Goal: Task Accomplishment & Management: Manage account settings

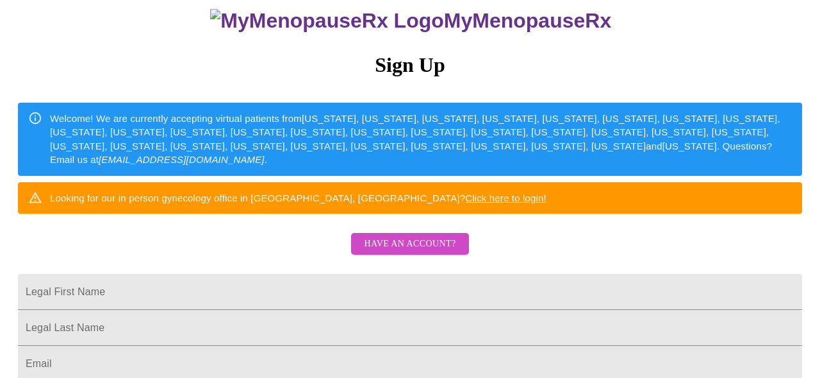
scroll to position [94, 0]
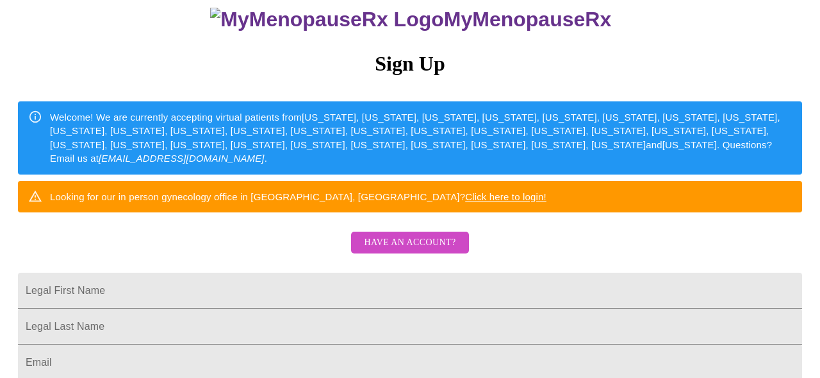
click at [438, 251] on span "Have an account?" at bounding box center [410, 243] width 92 height 16
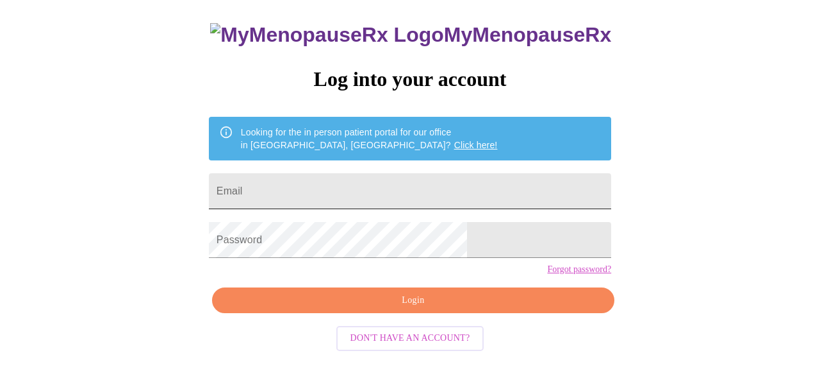
click at [438, 202] on input "Email" at bounding box center [410, 191] width 403 height 36
type input "[PERSON_NAME][EMAIL_ADDRESS][PERSON_NAME][DOMAIN_NAME]"
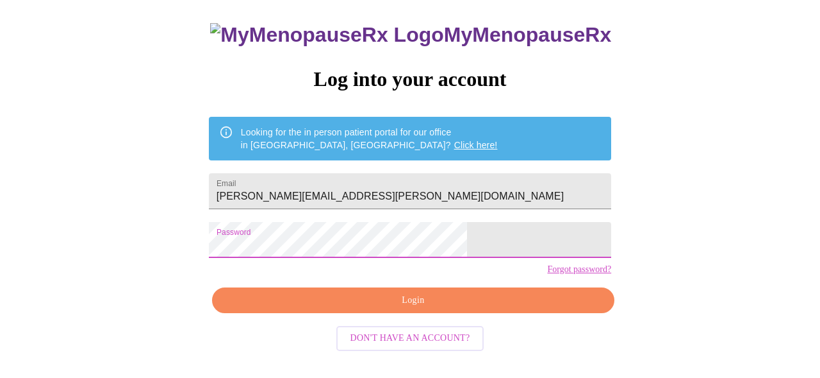
click at [316, 308] on span "Login" at bounding box center [413, 300] width 373 height 16
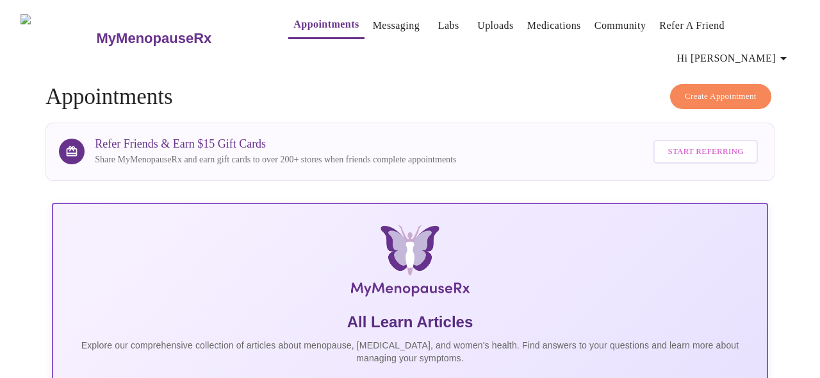
click at [396, 25] on button "Messaging" at bounding box center [396, 26] width 57 height 26
click at [397, 28] on button "Messaging" at bounding box center [396, 26] width 57 height 26
click at [400, 26] on button "Messaging" at bounding box center [396, 26] width 57 height 26
click at [438, 24] on span "Labs" at bounding box center [448, 26] width 31 height 18
click at [479, 25] on link "Uploads" at bounding box center [496, 26] width 37 height 18
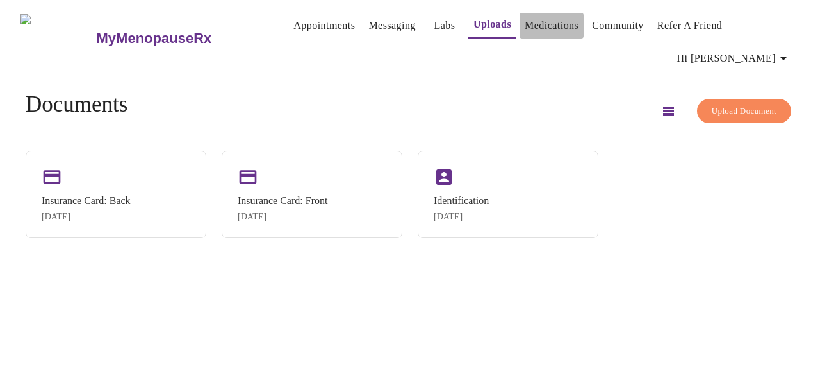
click at [554, 24] on link "Medications" at bounding box center [552, 26] width 54 height 18
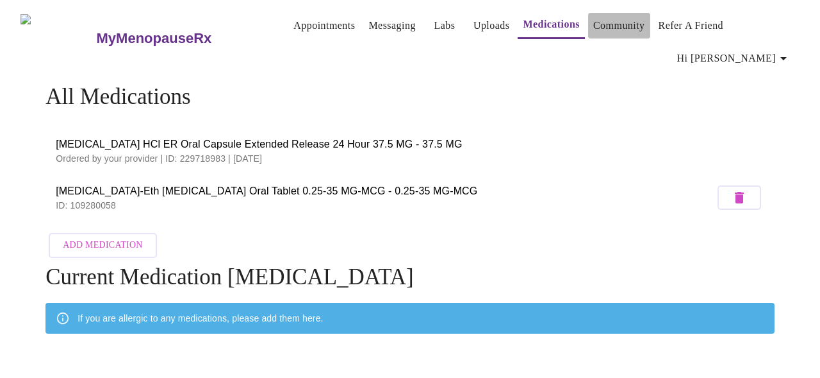
click at [628, 26] on link "Community" at bounding box center [620, 26] width 52 height 18
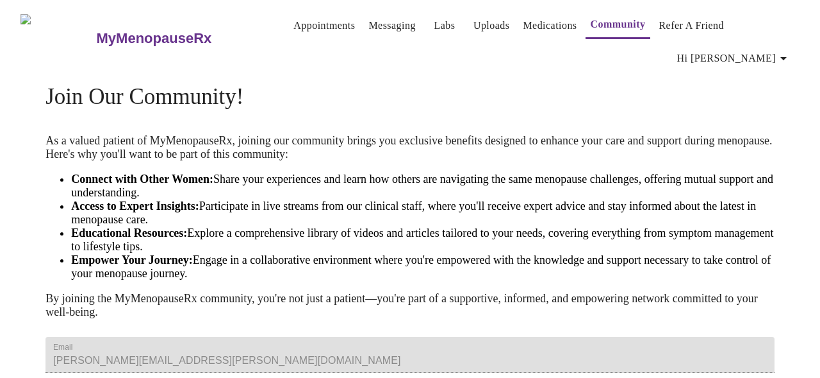
click at [690, 25] on link "Refer a Friend" at bounding box center [691, 26] width 65 height 18
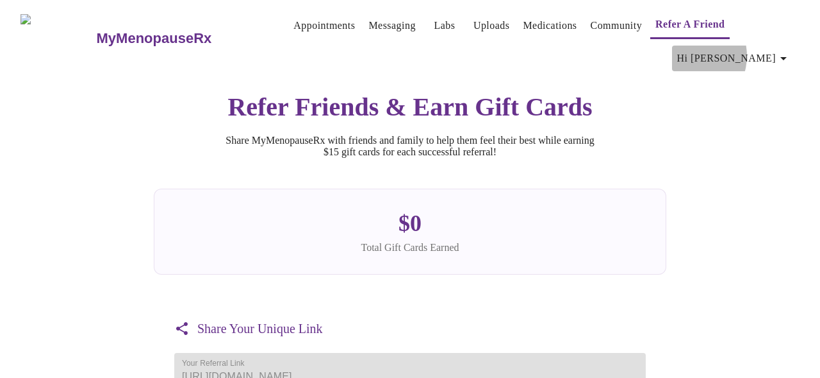
click at [745, 49] on span "Hi [PERSON_NAME]" at bounding box center [735, 58] width 114 height 18
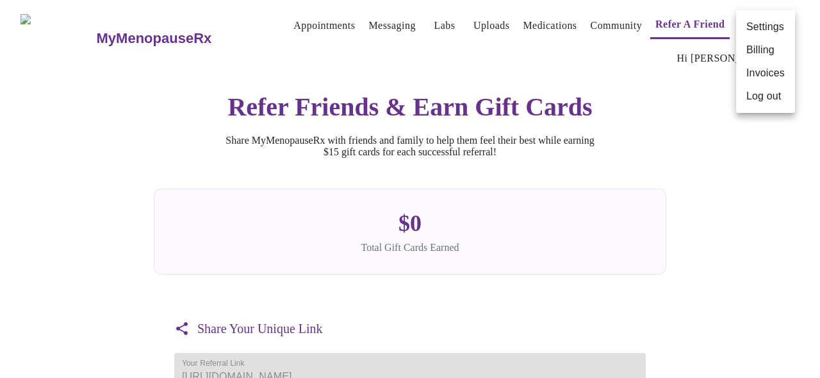
click at [755, 53] on li "Billing" at bounding box center [766, 49] width 59 height 23
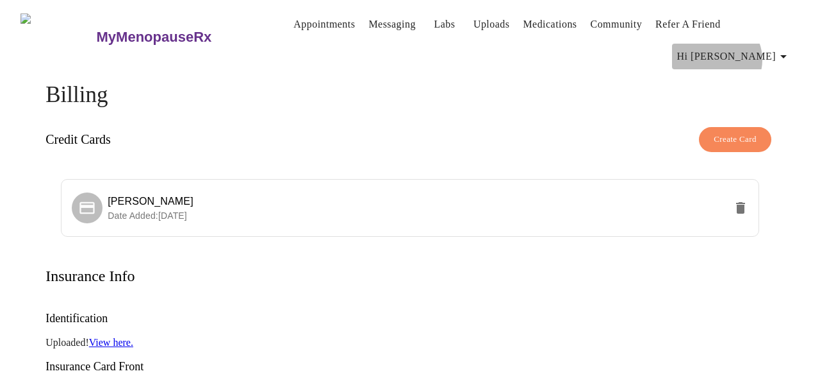
click at [773, 47] on span "Hi [PERSON_NAME]" at bounding box center [735, 56] width 114 height 18
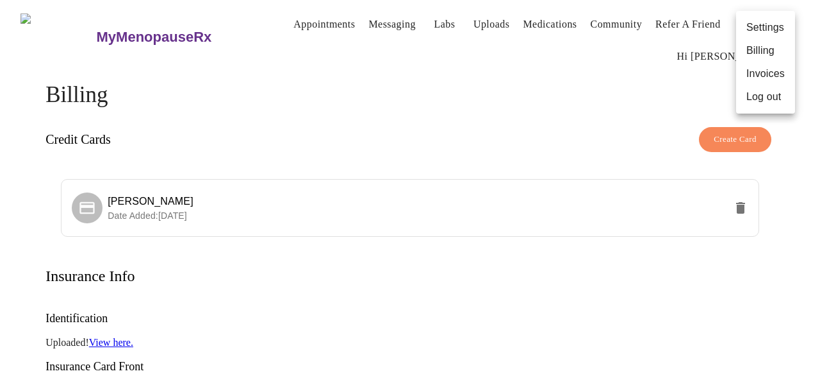
click at [775, 72] on li "Invoices" at bounding box center [766, 73] width 59 height 23
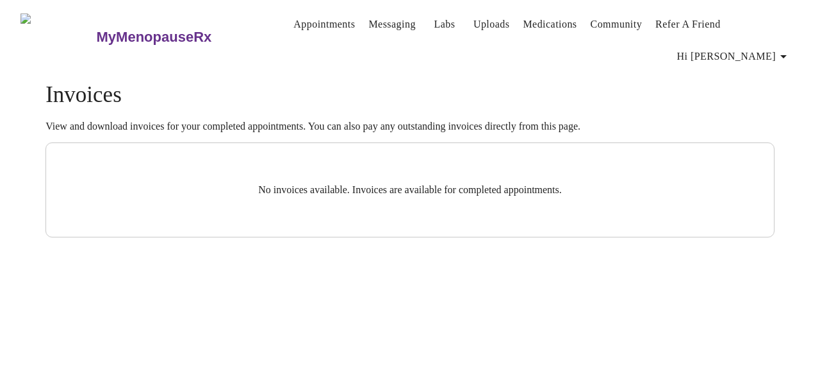
click at [780, 47] on span "Hi [PERSON_NAME]" at bounding box center [735, 56] width 114 height 18
click at [779, 31] on li "Settings" at bounding box center [766, 27] width 59 height 23
